Goal: Task Accomplishment & Management: Manage account settings

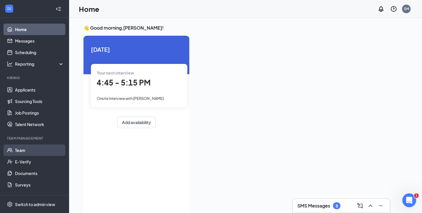
click at [38, 150] on link "Team" at bounding box center [39, 151] width 49 height 12
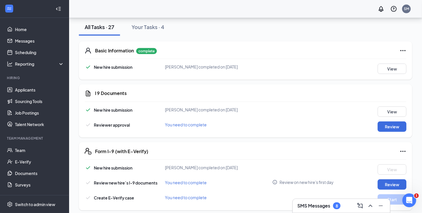
scroll to position [136, 0]
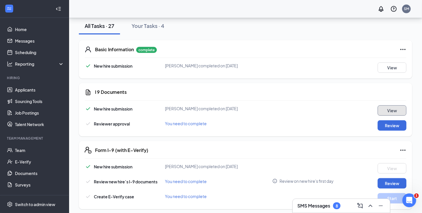
click at [391, 113] on button "View" at bounding box center [392, 110] width 29 height 10
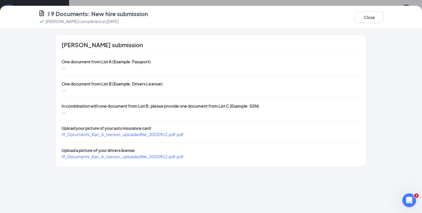
click at [160, 135] on span "I9_Documents_Kari_A_Iverson_uploadedfile_20250912.pdf.pdf" at bounding box center [123, 134] width 122 height 5
click at [102, 156] on span "I9_Documents_Kari_A_Iverson_uploadedfile_20250912.pdf.pdf" at bounding box center [123, 156] width 122 height 5
